Goal: Unclear: Browse casually

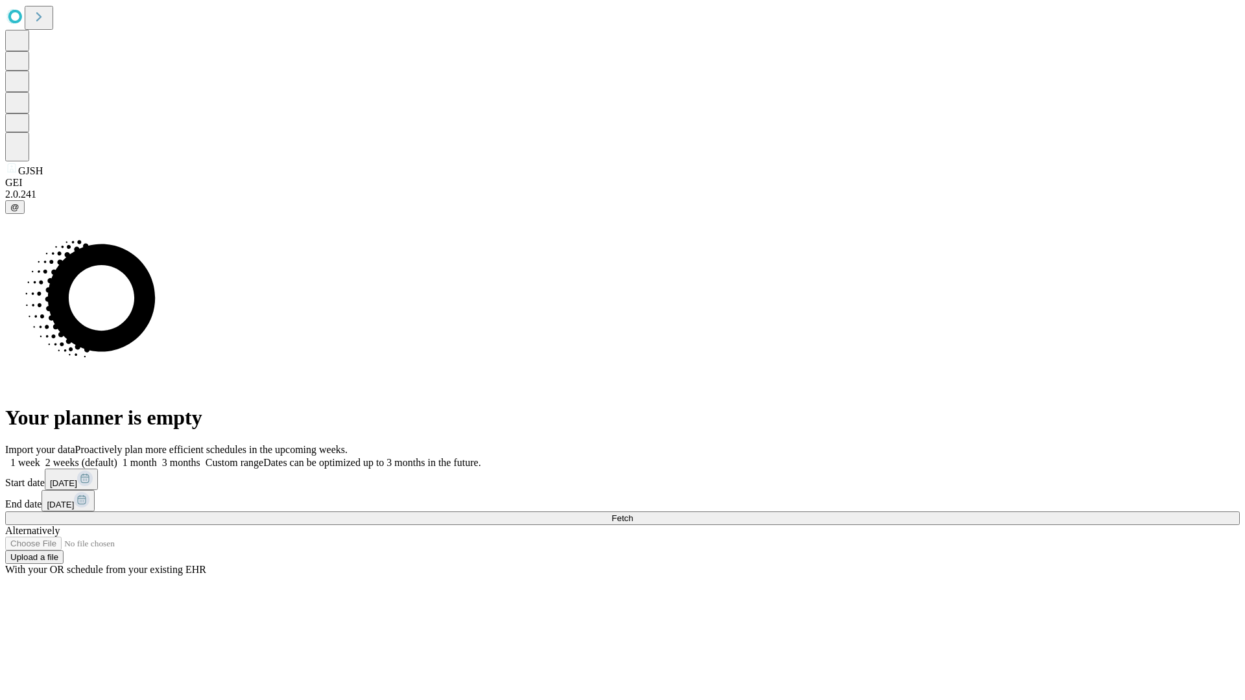
click at [633, 514] on span "Fetch" at bounding box center [622, 519] width 21 height 10
